Goal: Information Seeking & Learning: Learn about a topic

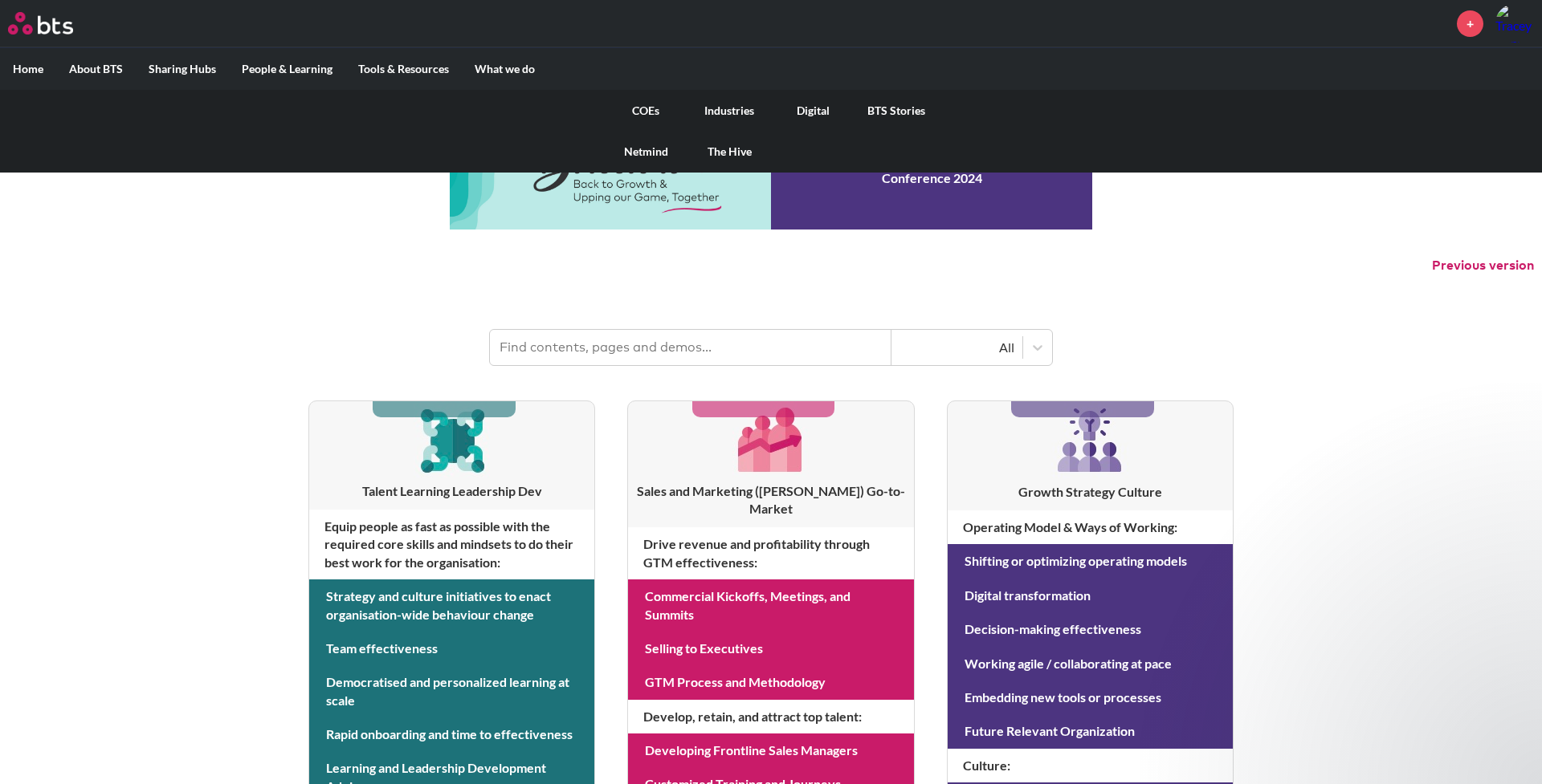
click at [644, 111] on link "COEs" at bounding box center [646, 111] width 84 height 42
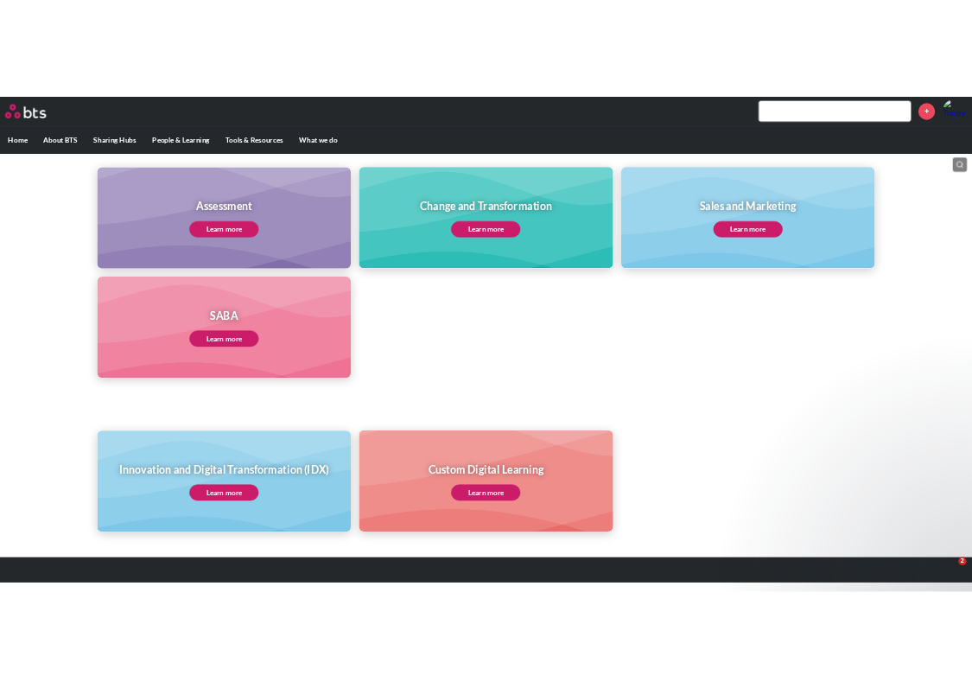
scroll to position [740, 0]
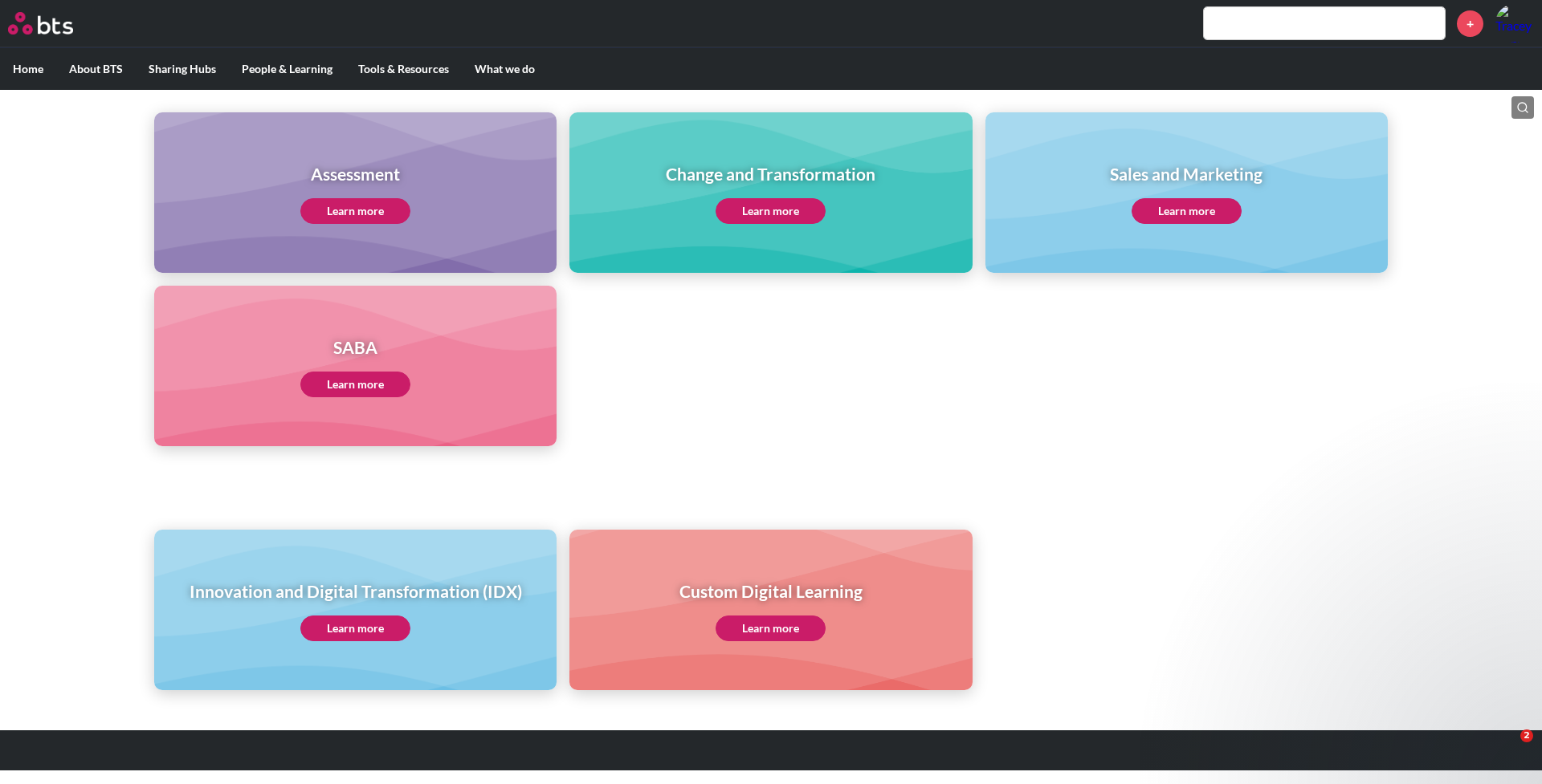
click at [342, 382] on link "Learn more" at bounding box center [355, 385] width 110 height 26
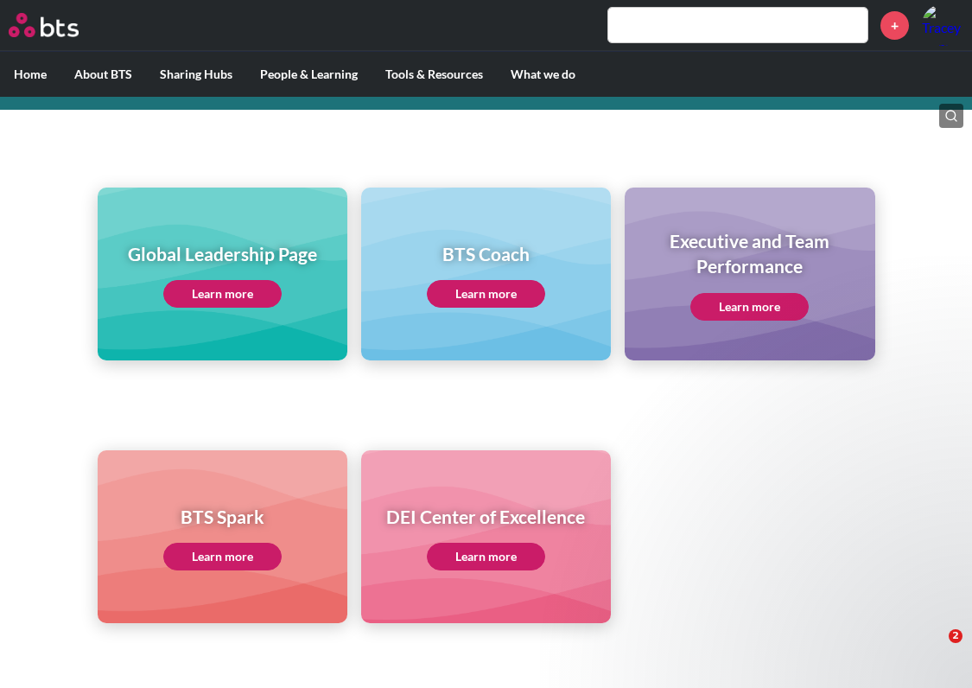
scroll to position [140, 0]
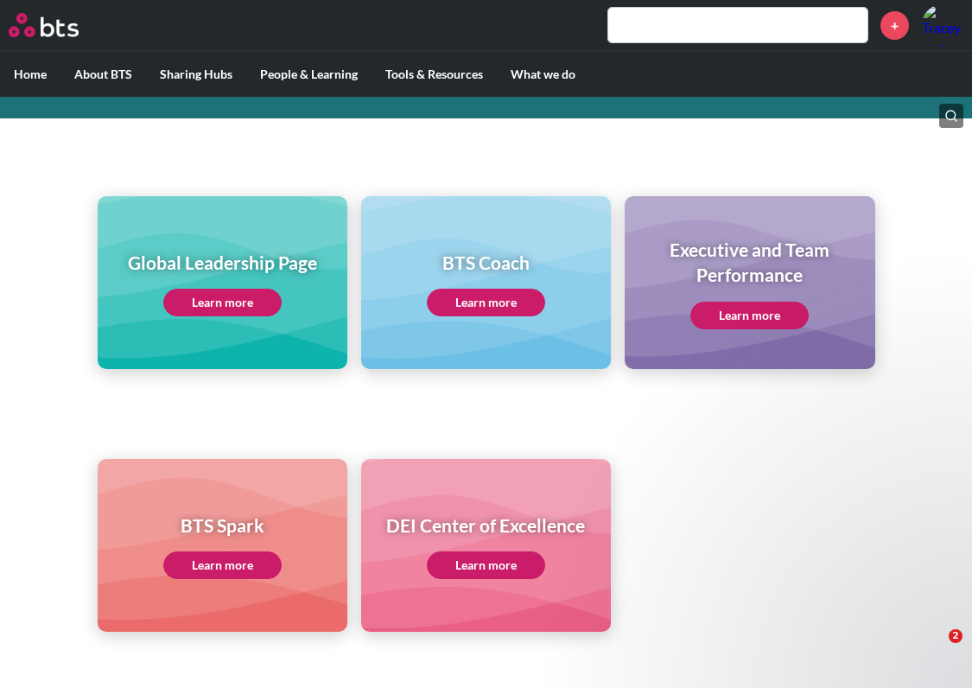
click at [230, 300] on link "Learn more" at bounding box center [222, 303] width 118 height 28
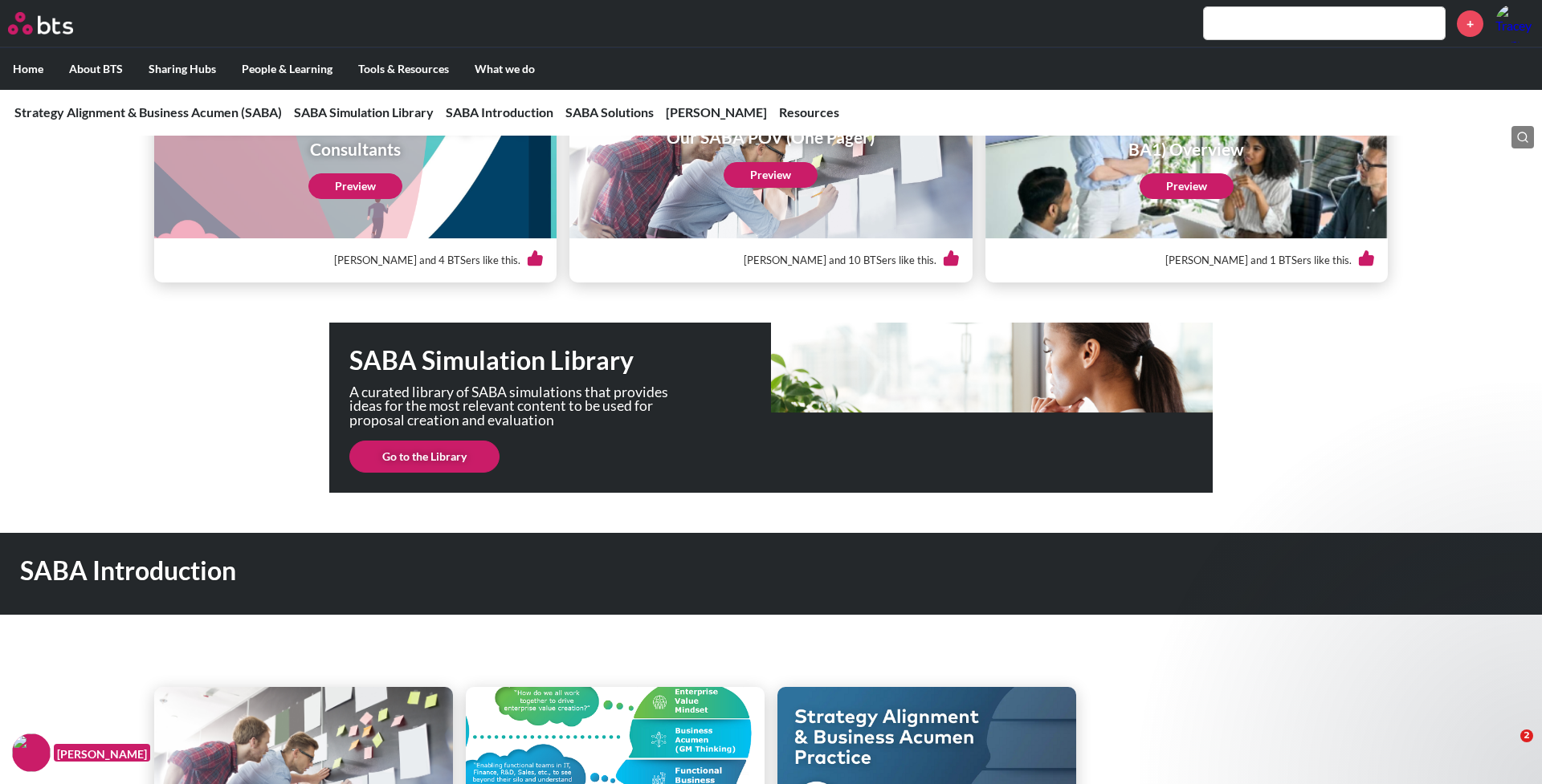
scroll to position [339, 0]
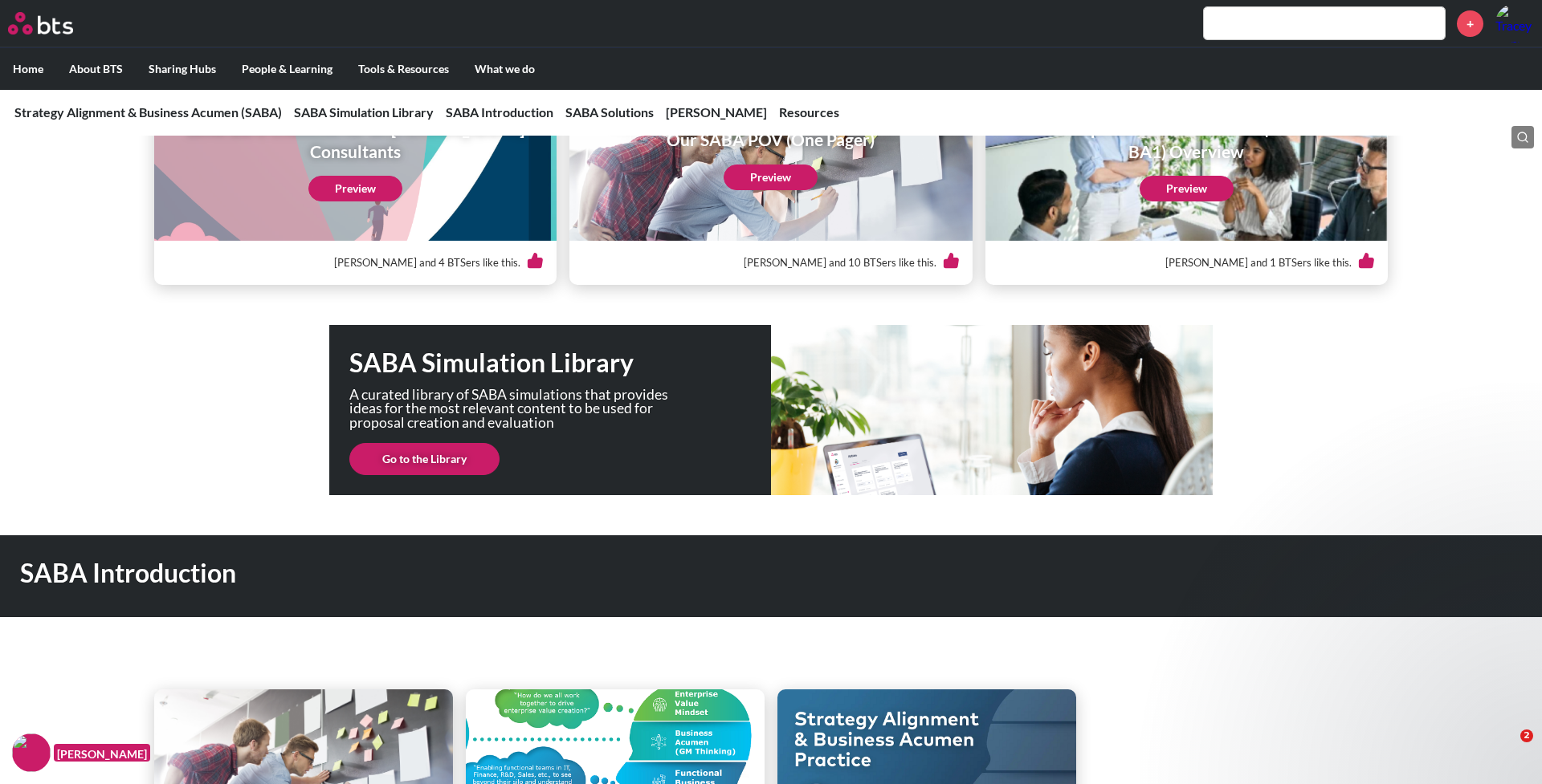
click at [424, 453] on link "Go to the Library" at bounding box center [425, 459] width 151 height 33
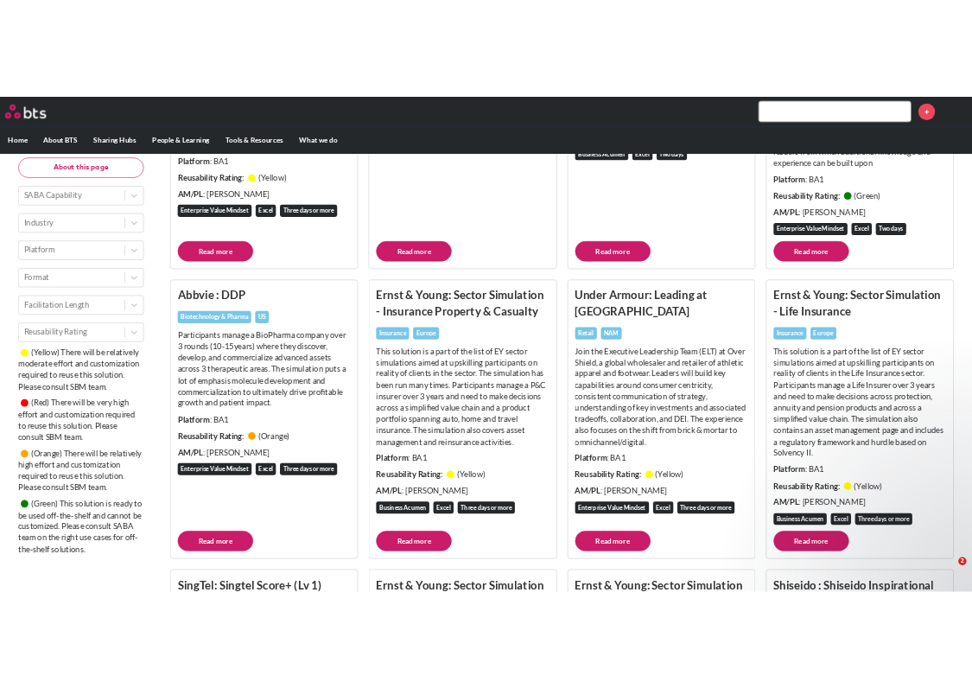
scroll to position [3598, 0]
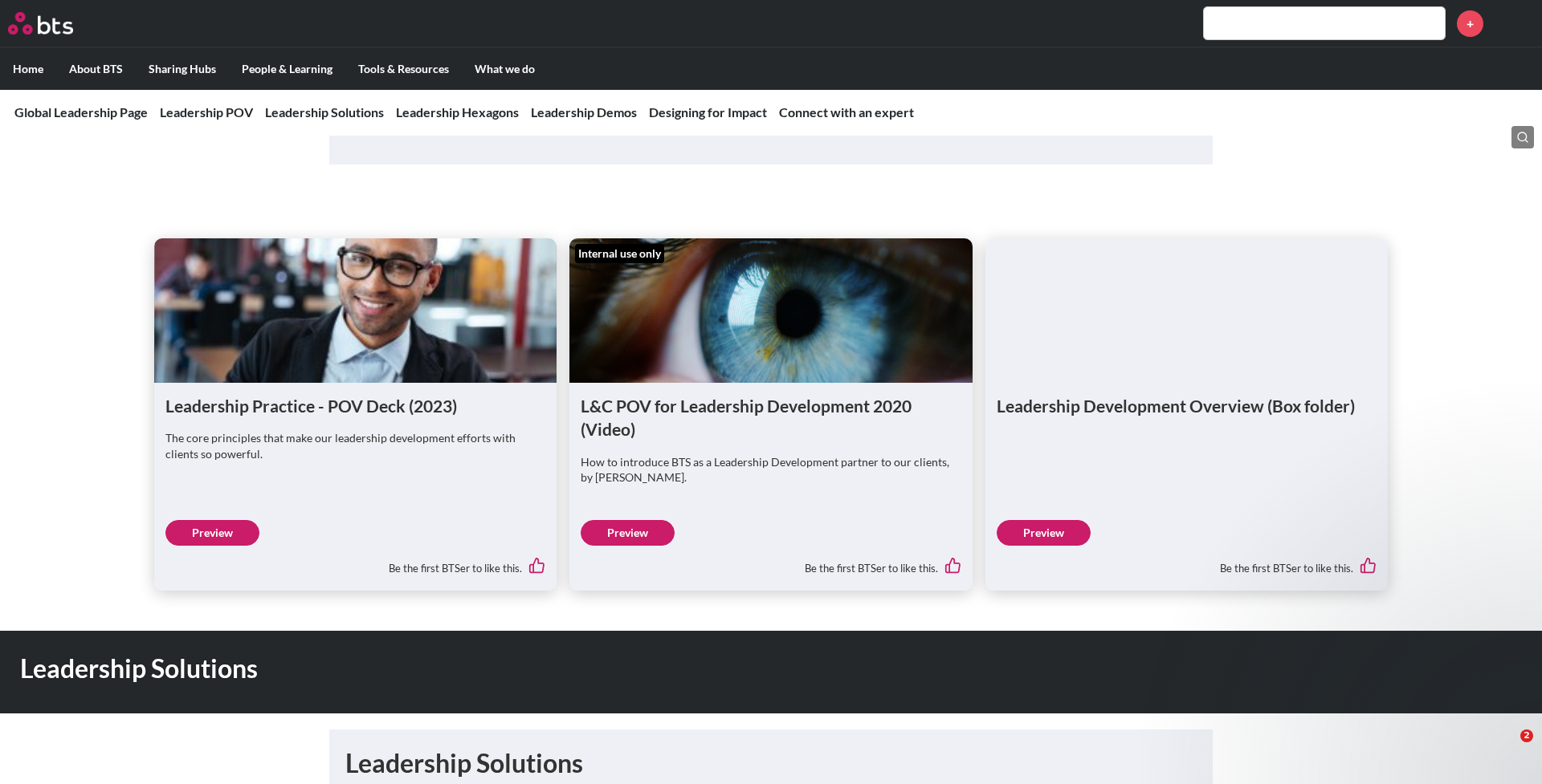
scroll to position [935, 0]
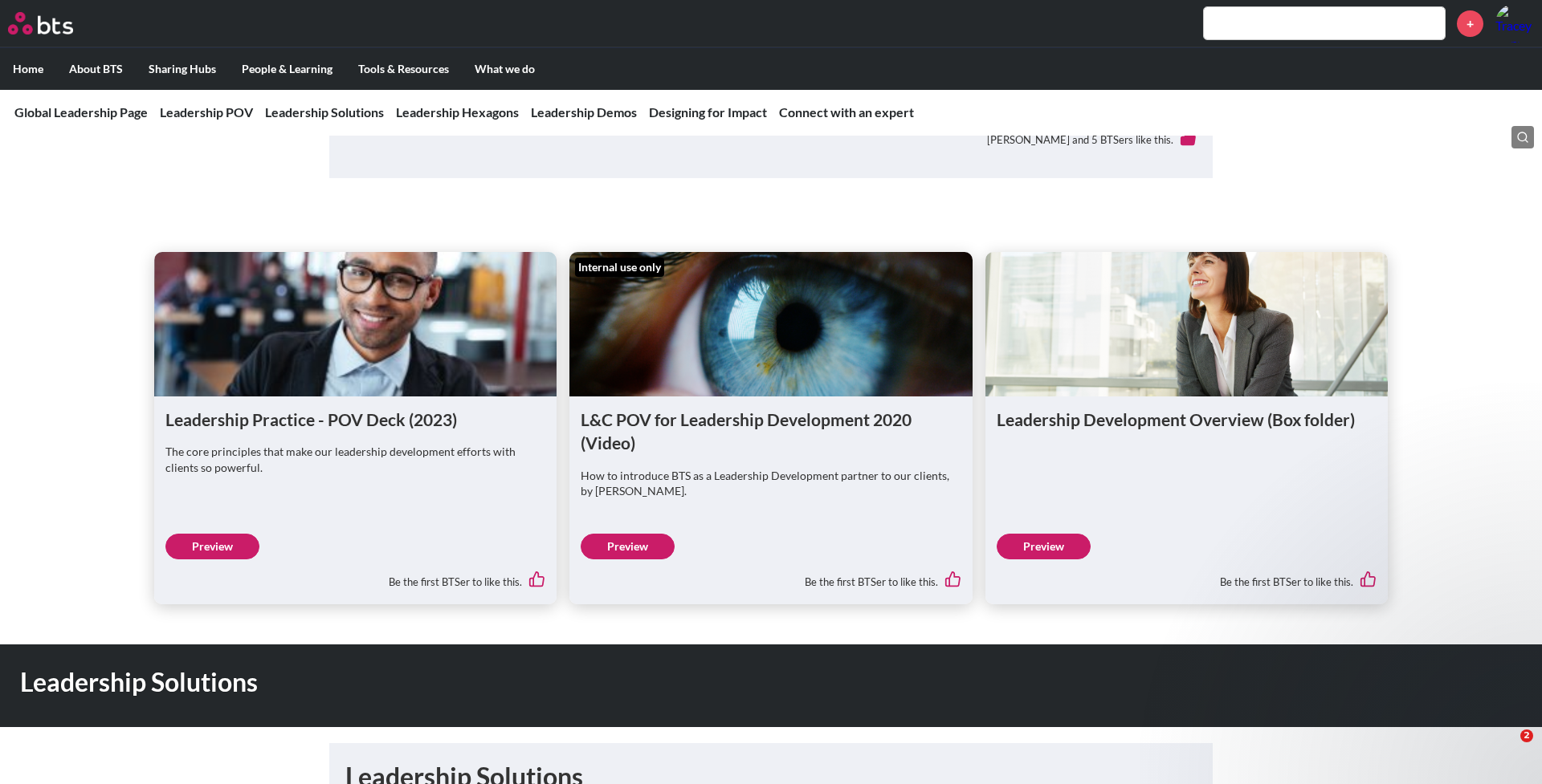
click at [281, 352] on figure at bounding box center [355, 324] width 402 height 145
click at [273, 400] on div "Leadership Practice - POV Deck (2023) The core principles that make our leaders…" at bounding box center [355, 501] width 402 height 208
click at [267, 410] on h1 "Leadership Practice - POV Deck (2023)" at bounding box center [355, 419] width 380 height 23
click at [254, 425] on h1 "Leadership Practice - POV Deck (2023)" at bounding box center [355, 419] width 380 height 23
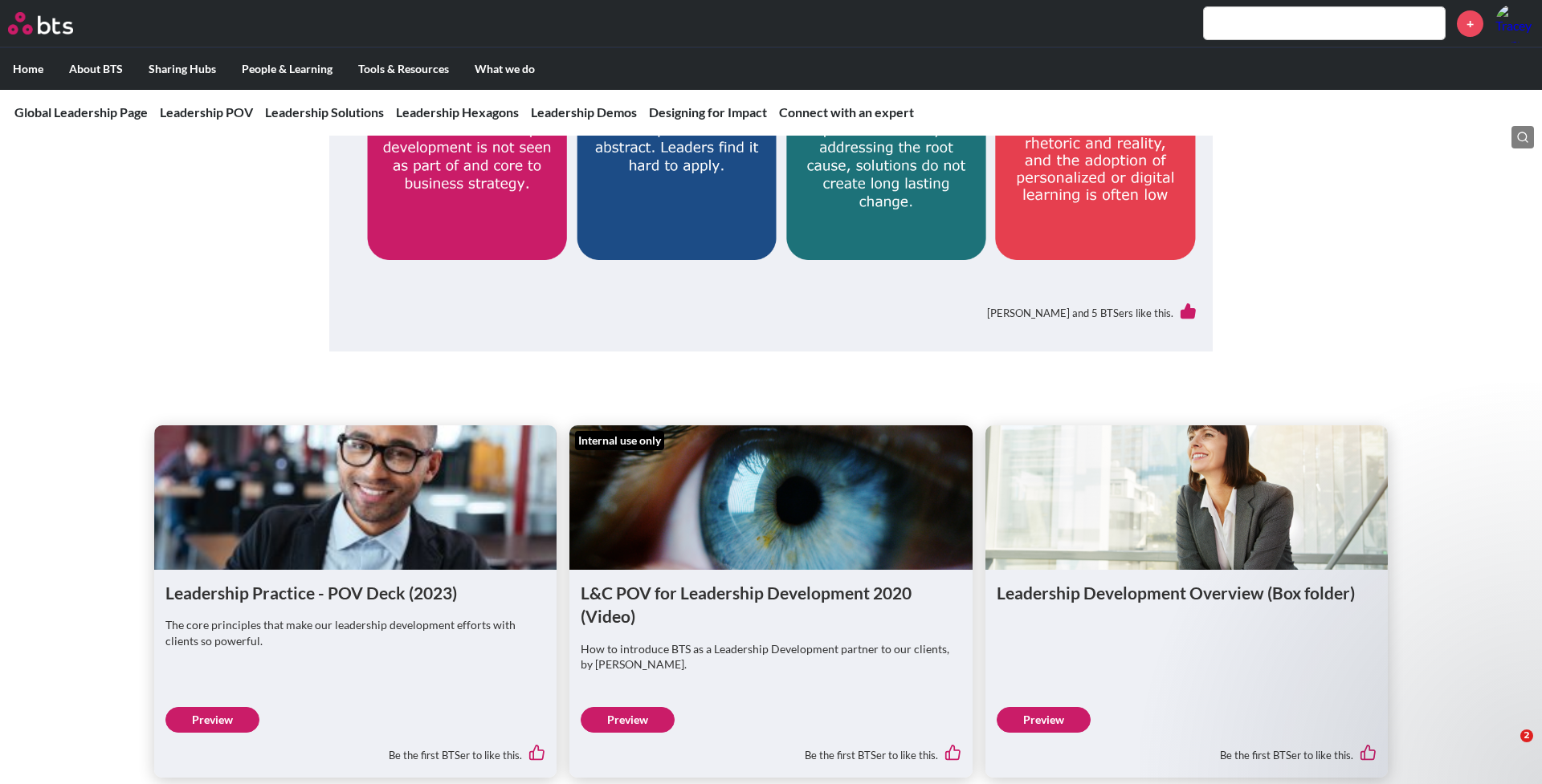
scroll to position [764, 0]
click at [229, 638] on link "Preview" at bounding box center [212, 719] width 94 height 26
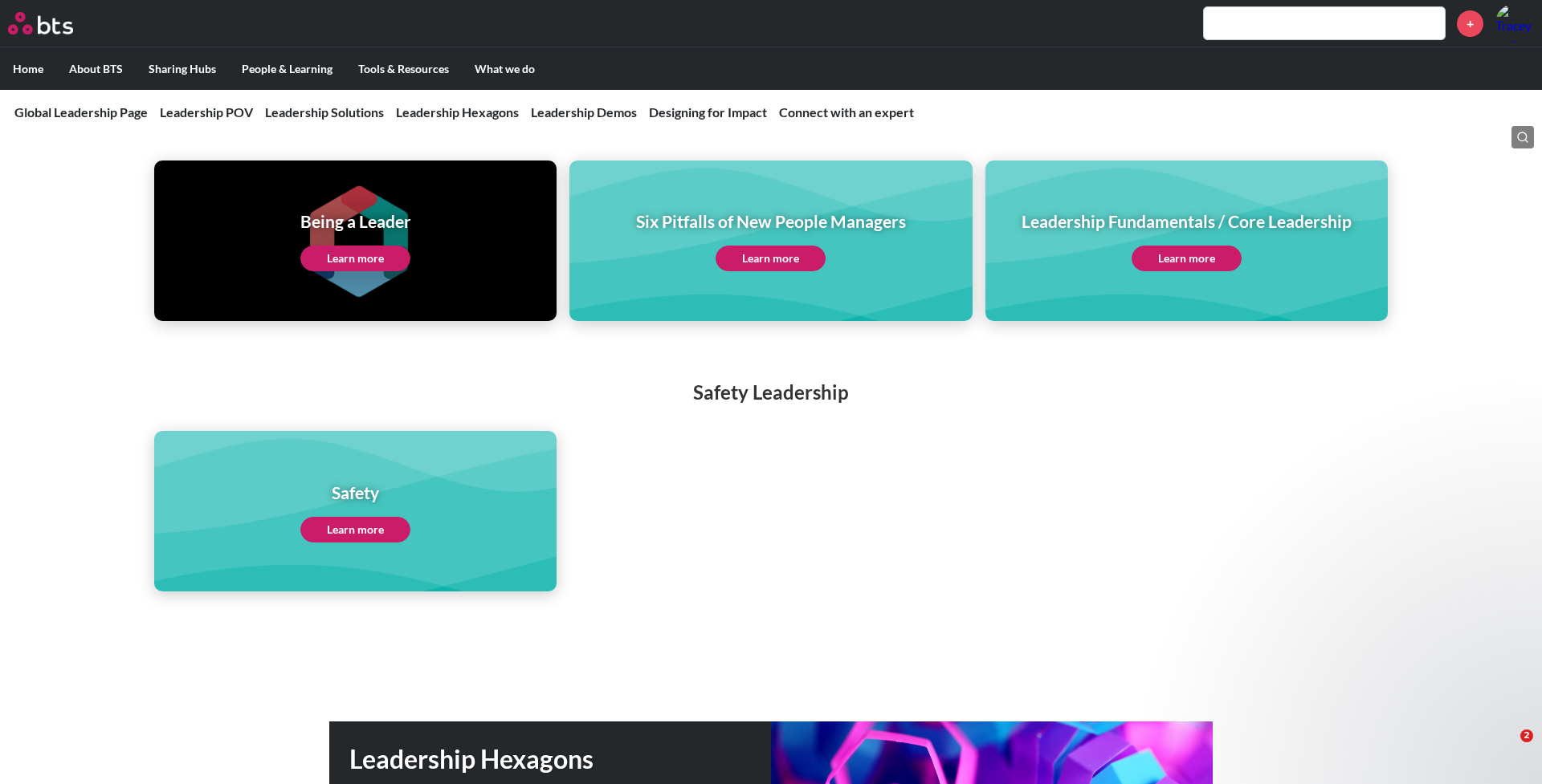
scroll to position [3520, 0]
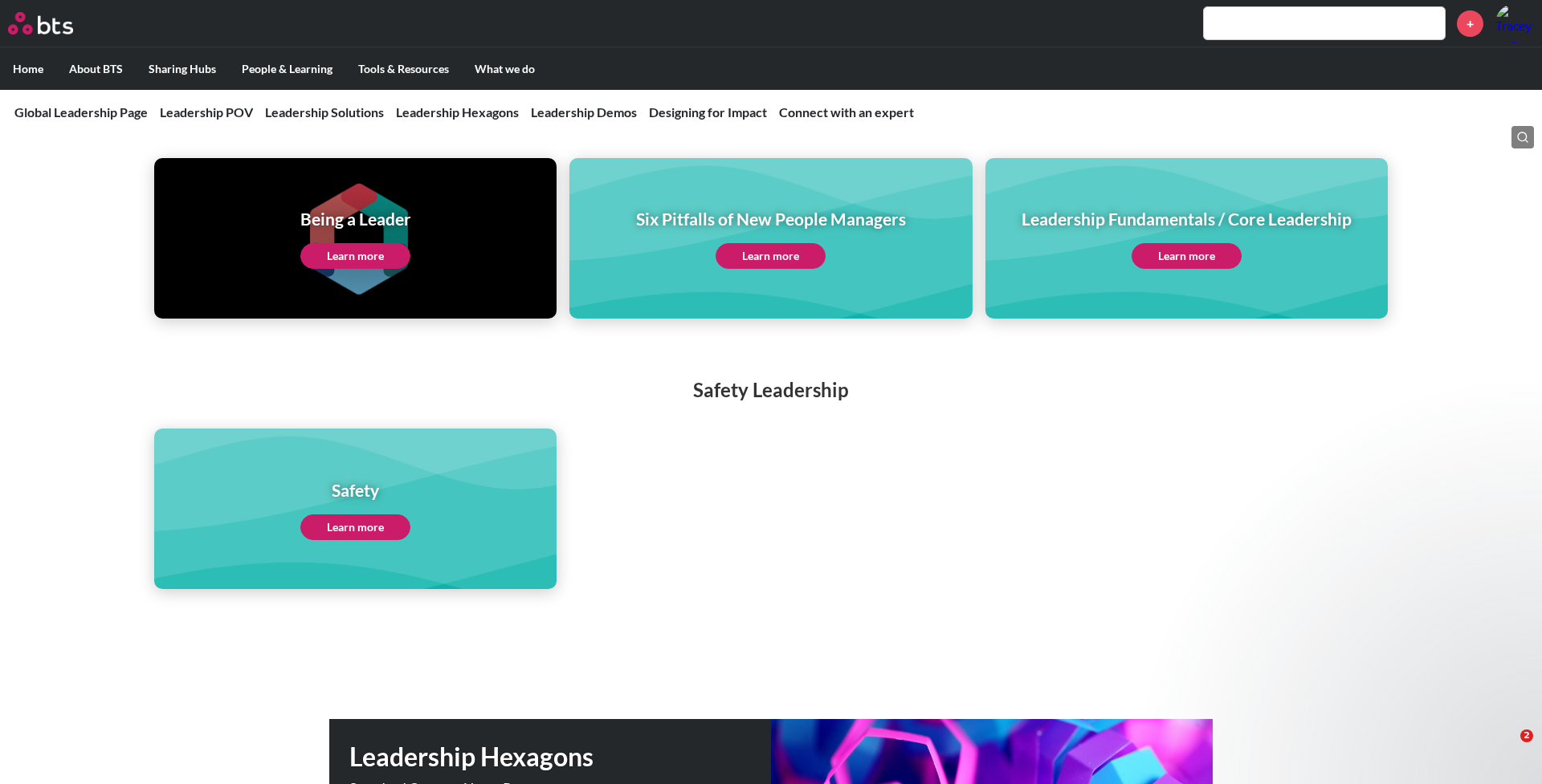
click at [903, 17] on input "text" at bounding box center [1324, 23] width 241 height 33
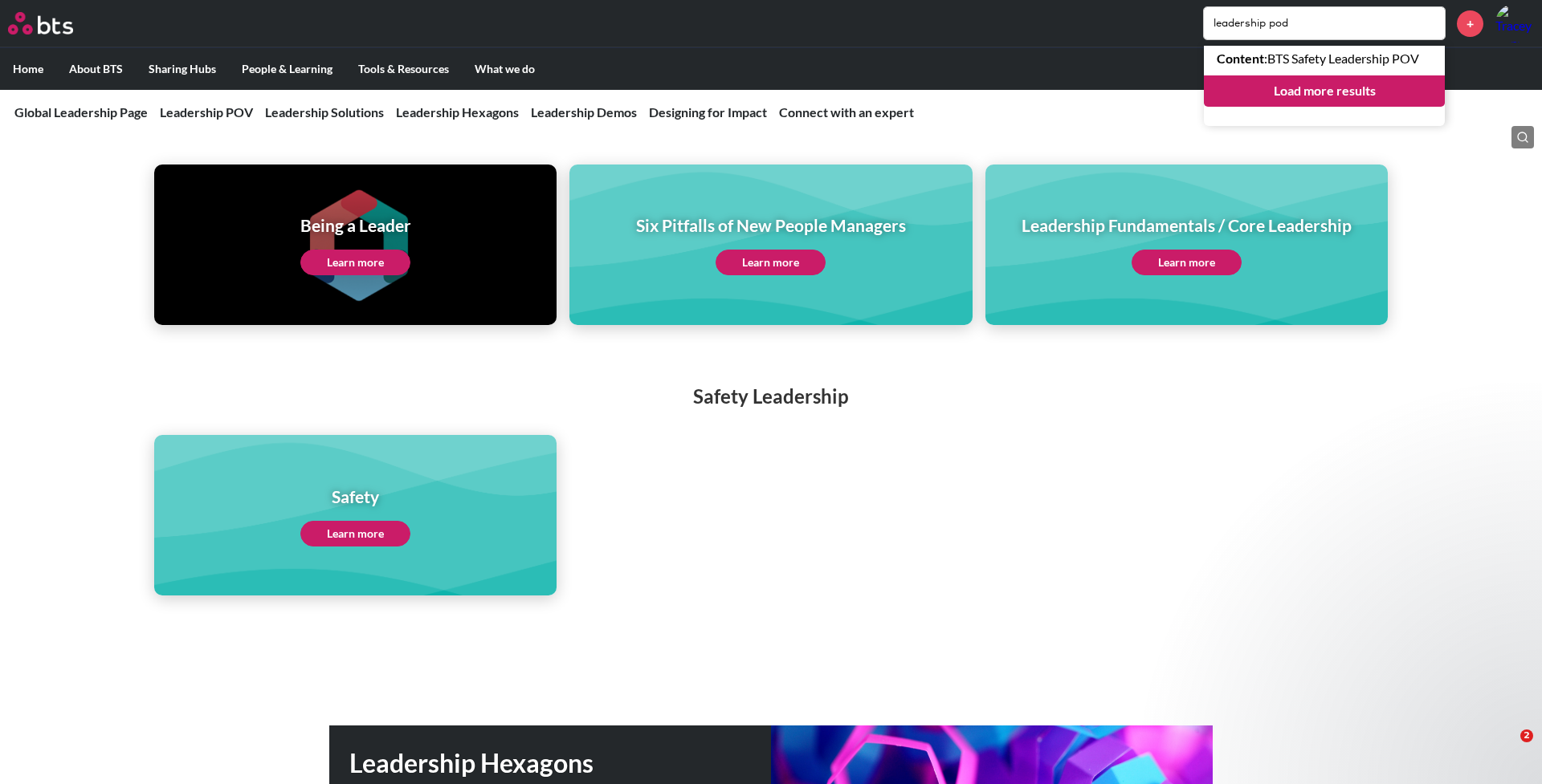
scroll to position [3513, 0]
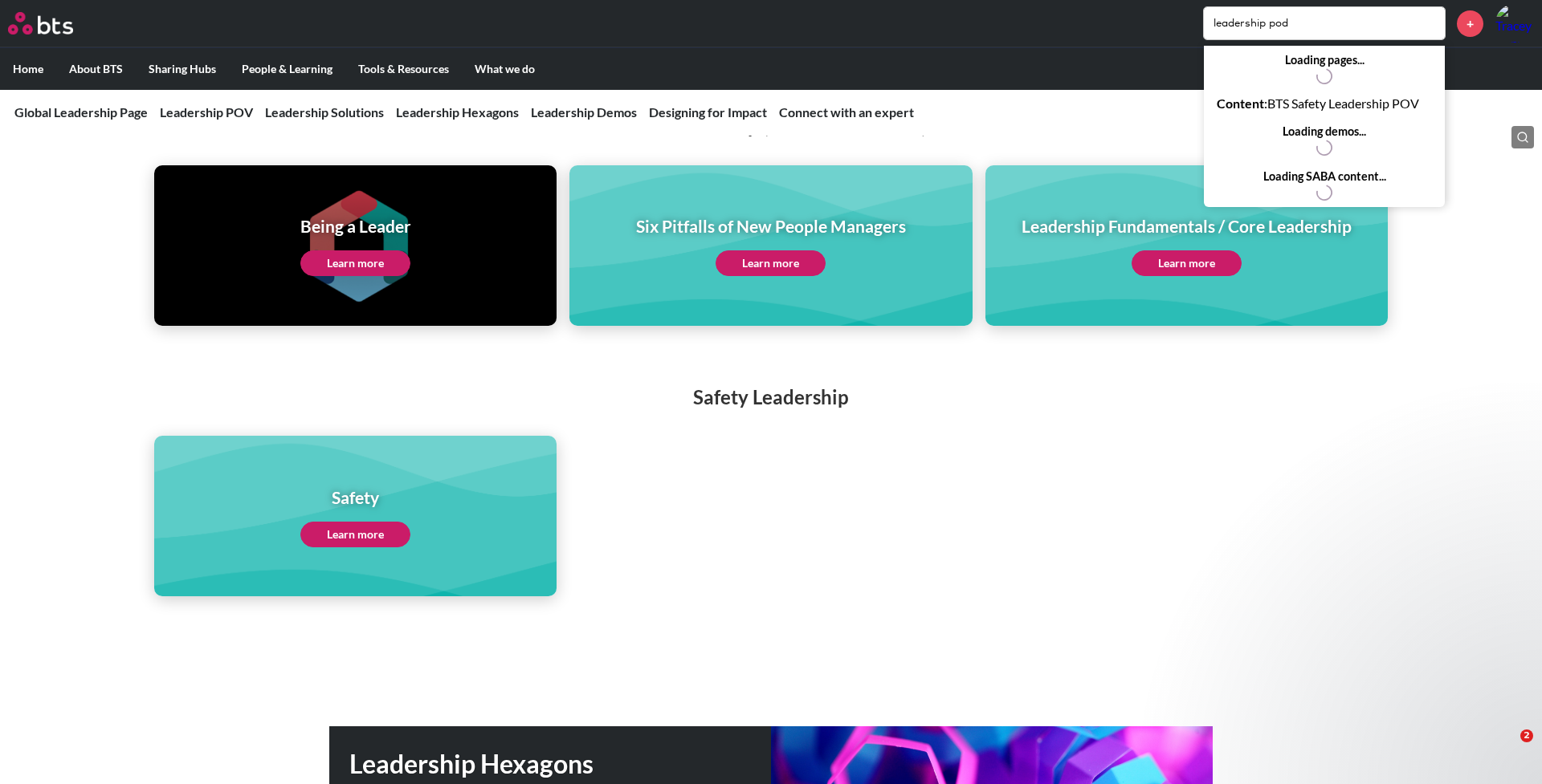
click at [903, 90] on div "Loading pages..." at bounding box center [1324, 68] width 241 height 45
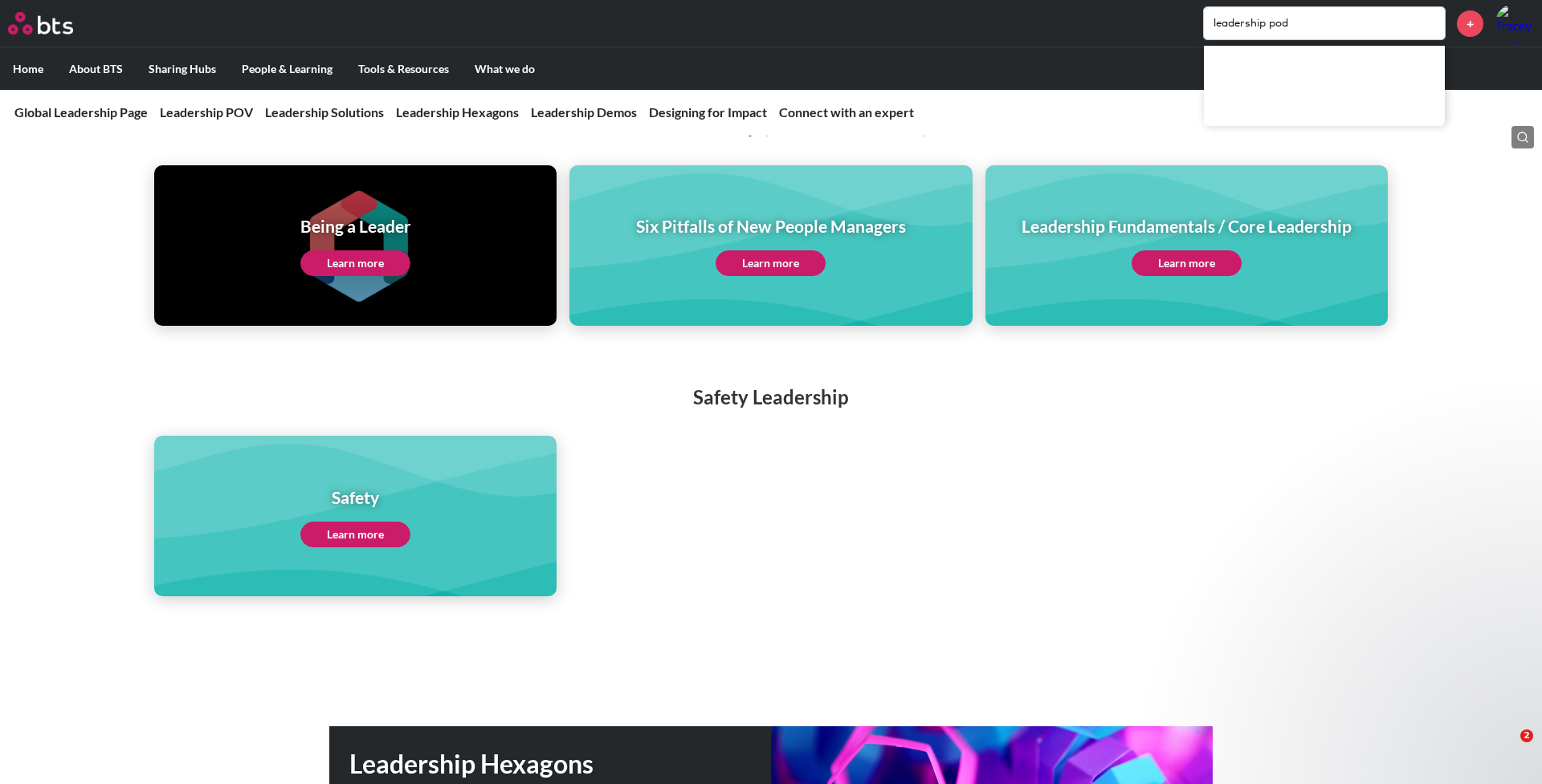
click at [903, 29] on input "leadership pod" at bounding box center [1324, 23] width 241 height 33
type input "leadership pov"
click at [903, 91] on link "Load more results" at bounding box center [1324, 90] width 241 height 31
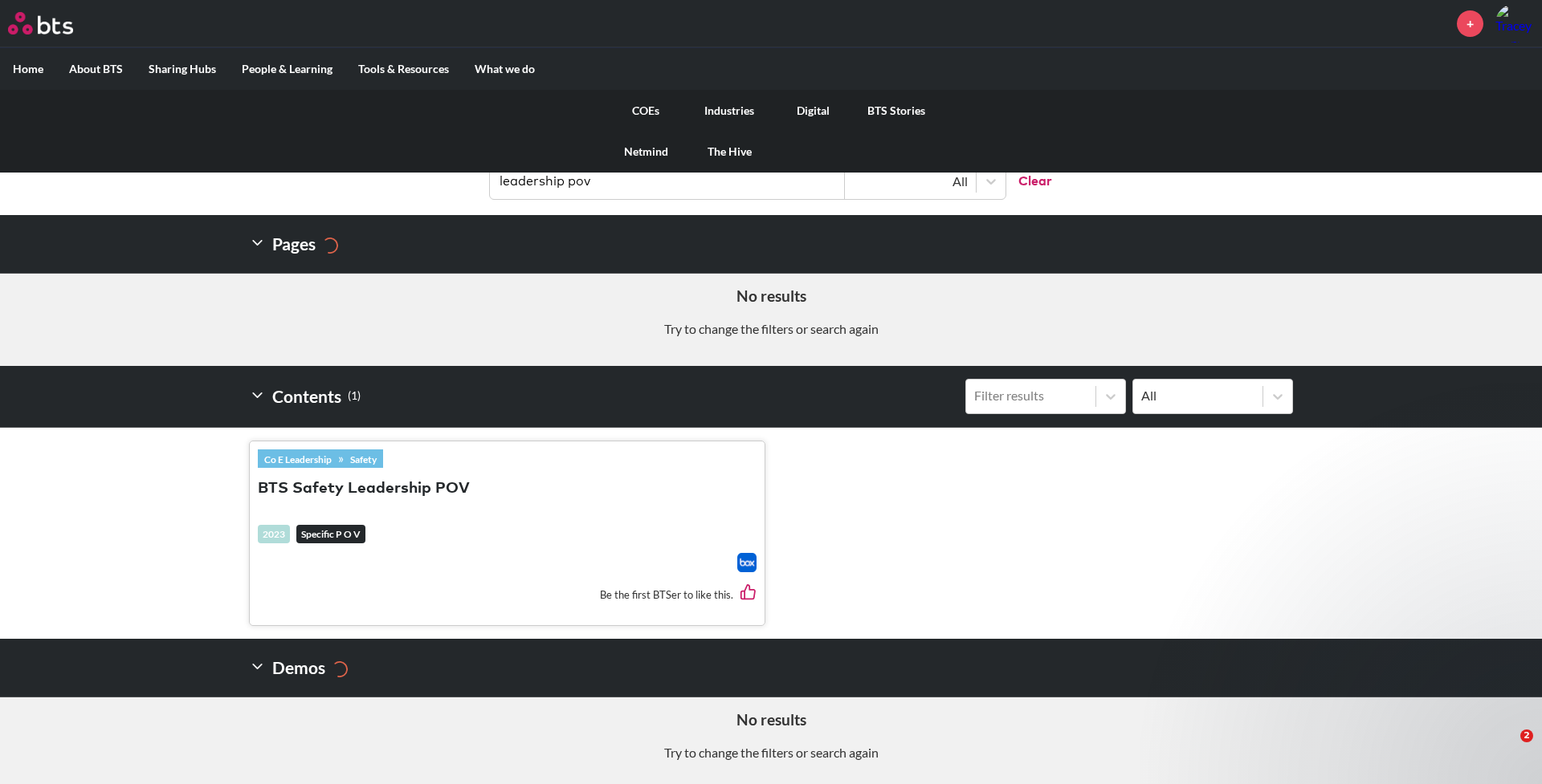
scroll to position [163, 0]
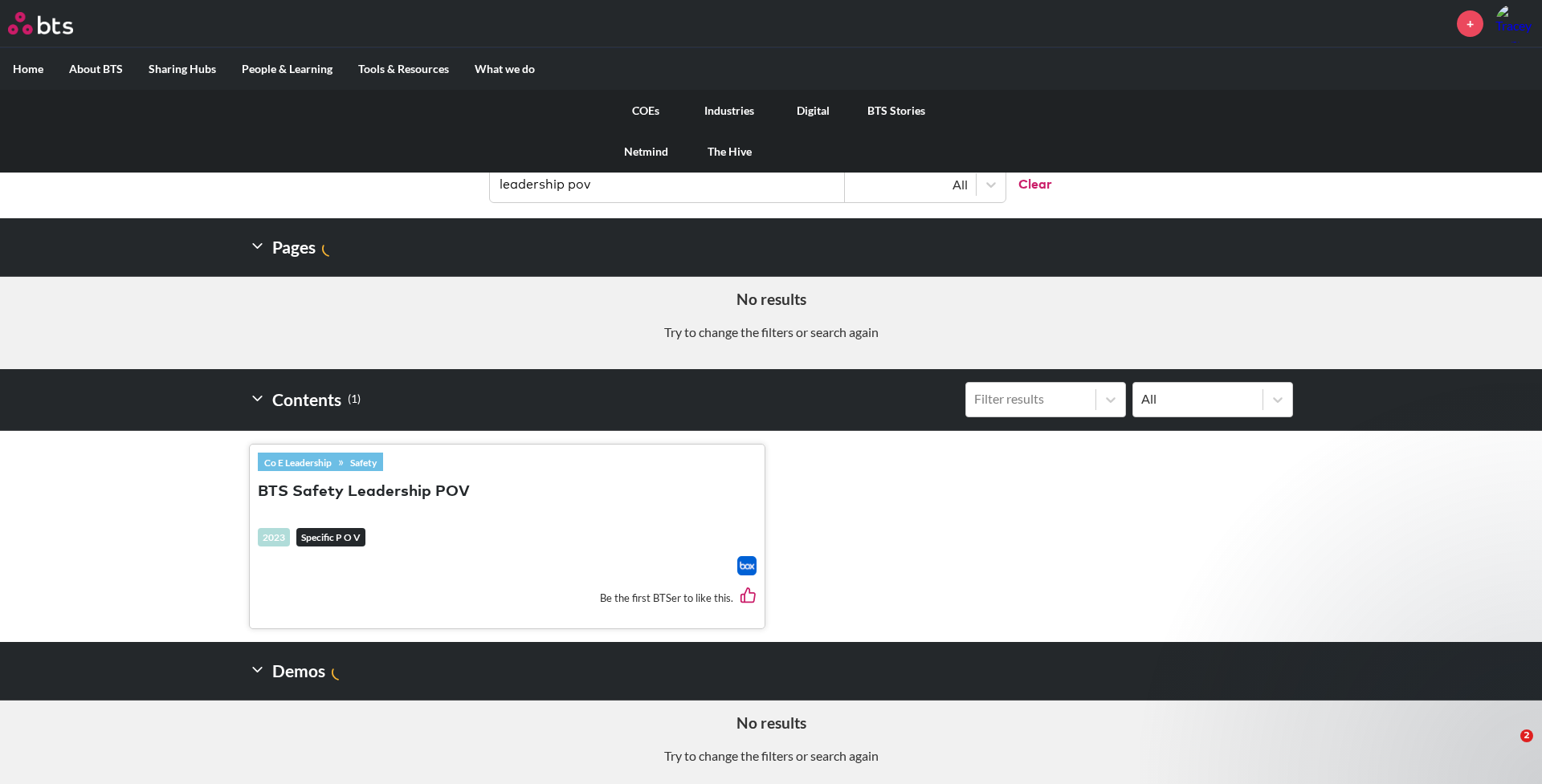
click at [647, 111] on link "COEs" at bounding box center [646, 111] width 84 height 42
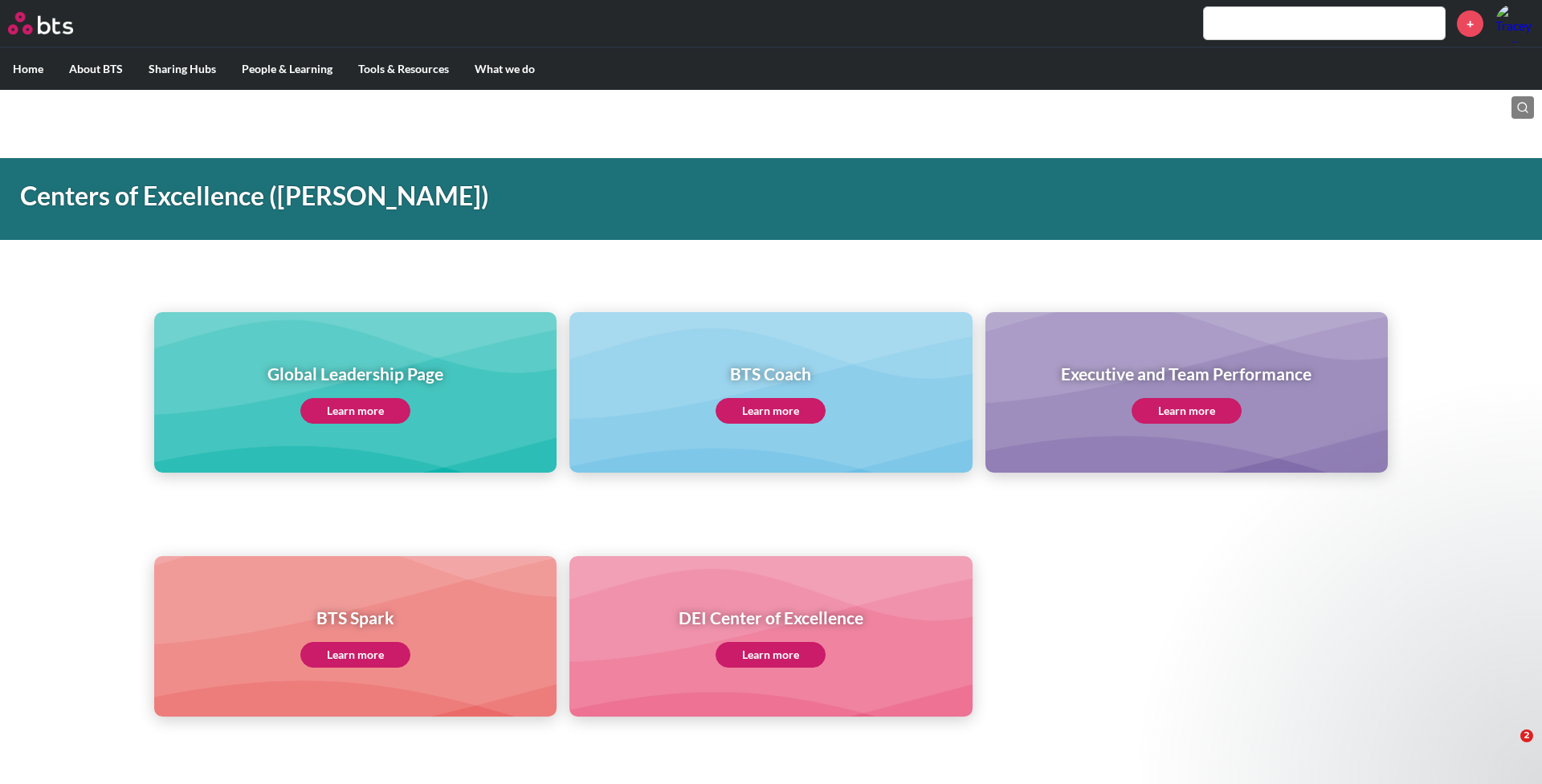
click at [343, 408] on link "Learn more" at bounding box center [355, 412] width 110 height 26
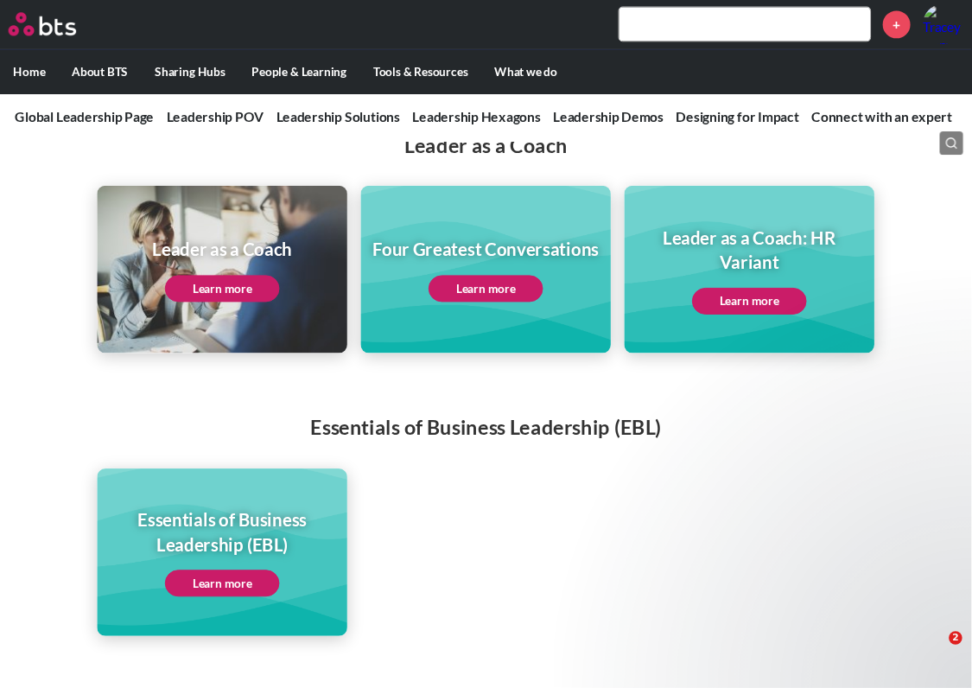
scroll to position [3202, 0]
